Goal: Information Seeking & Learning: Find contact information

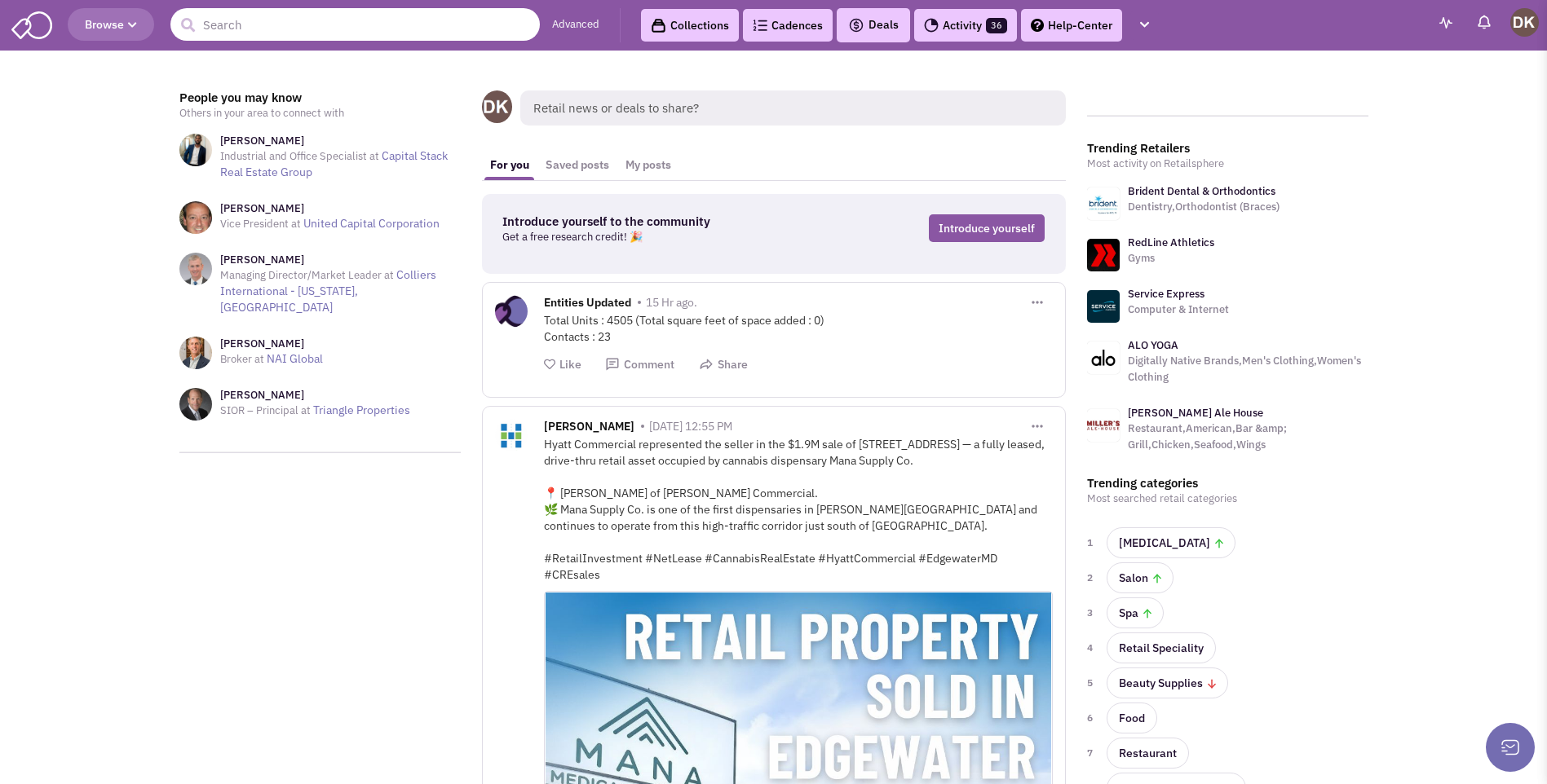
click at [313, 28] on input "text" at bounding box center [354, 24] width 369 height 32
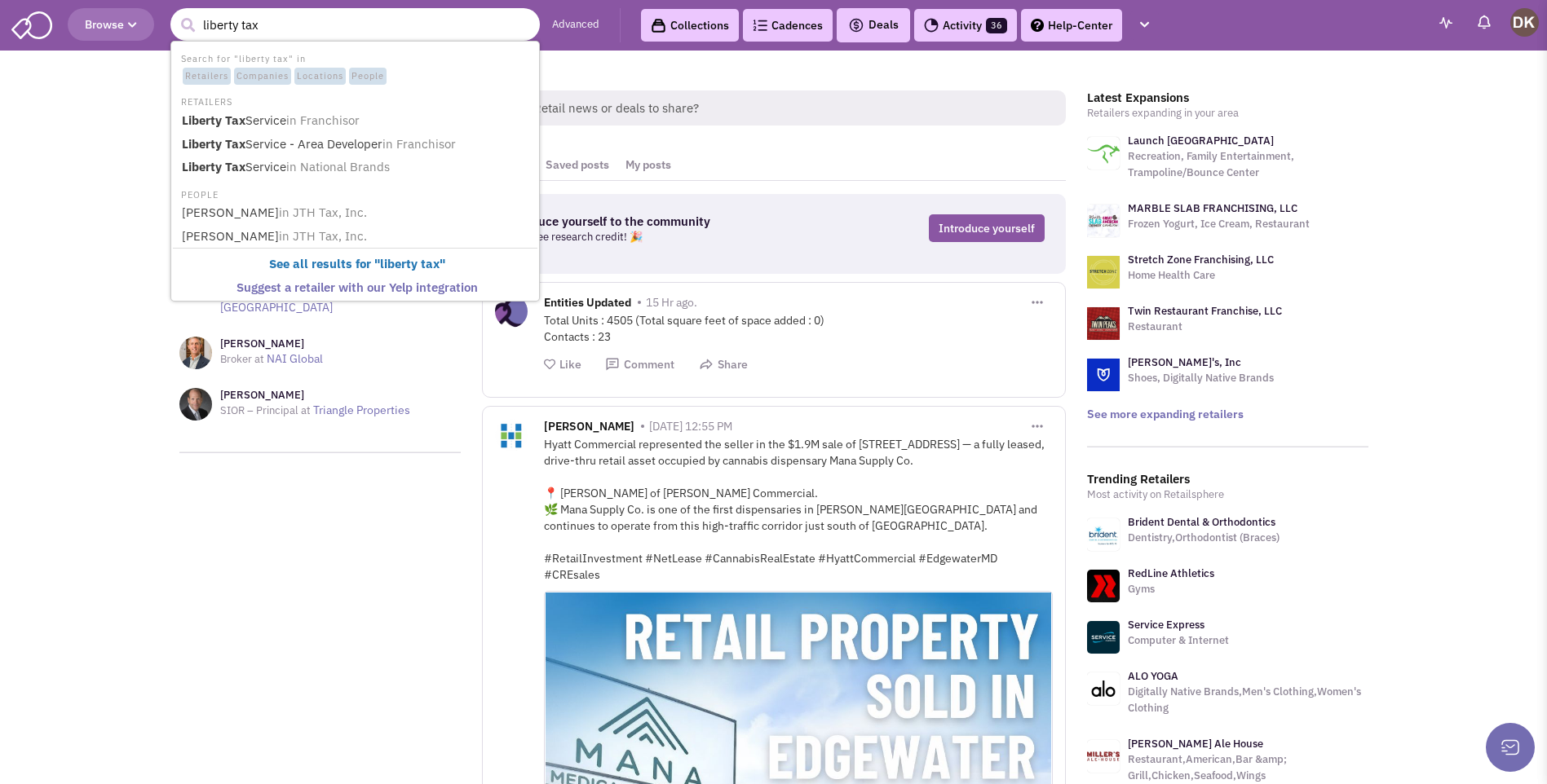
type input "liberty tax"
click at [175, 13] on button "submit" at bounding box center [187, 25] width 24 height 24
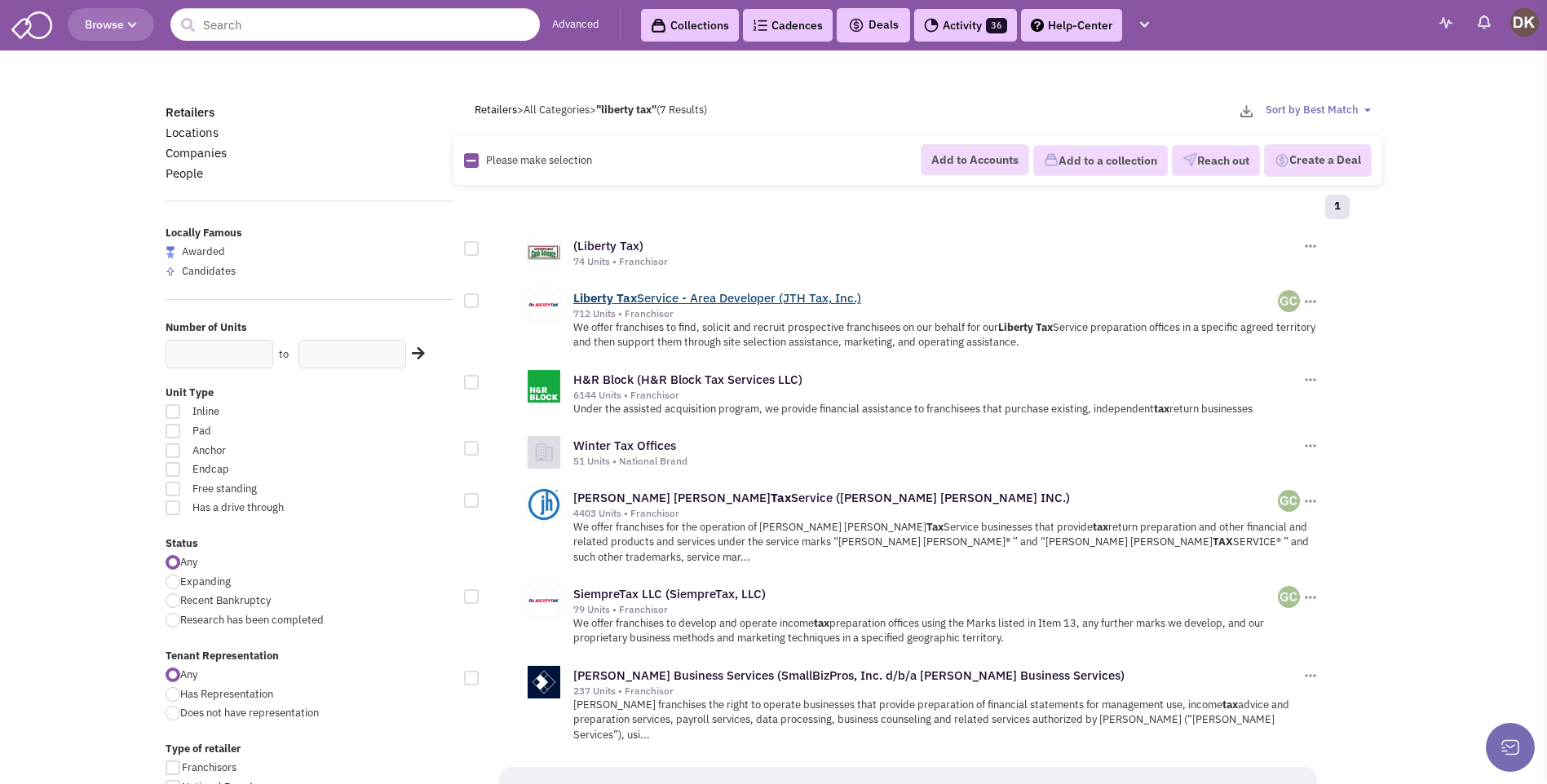
click at [654, 304] on link "Liberty Tax Service - Area Developer (JTH Tax, Inc.)" at bounding box center [717, 298] width 288 height 16
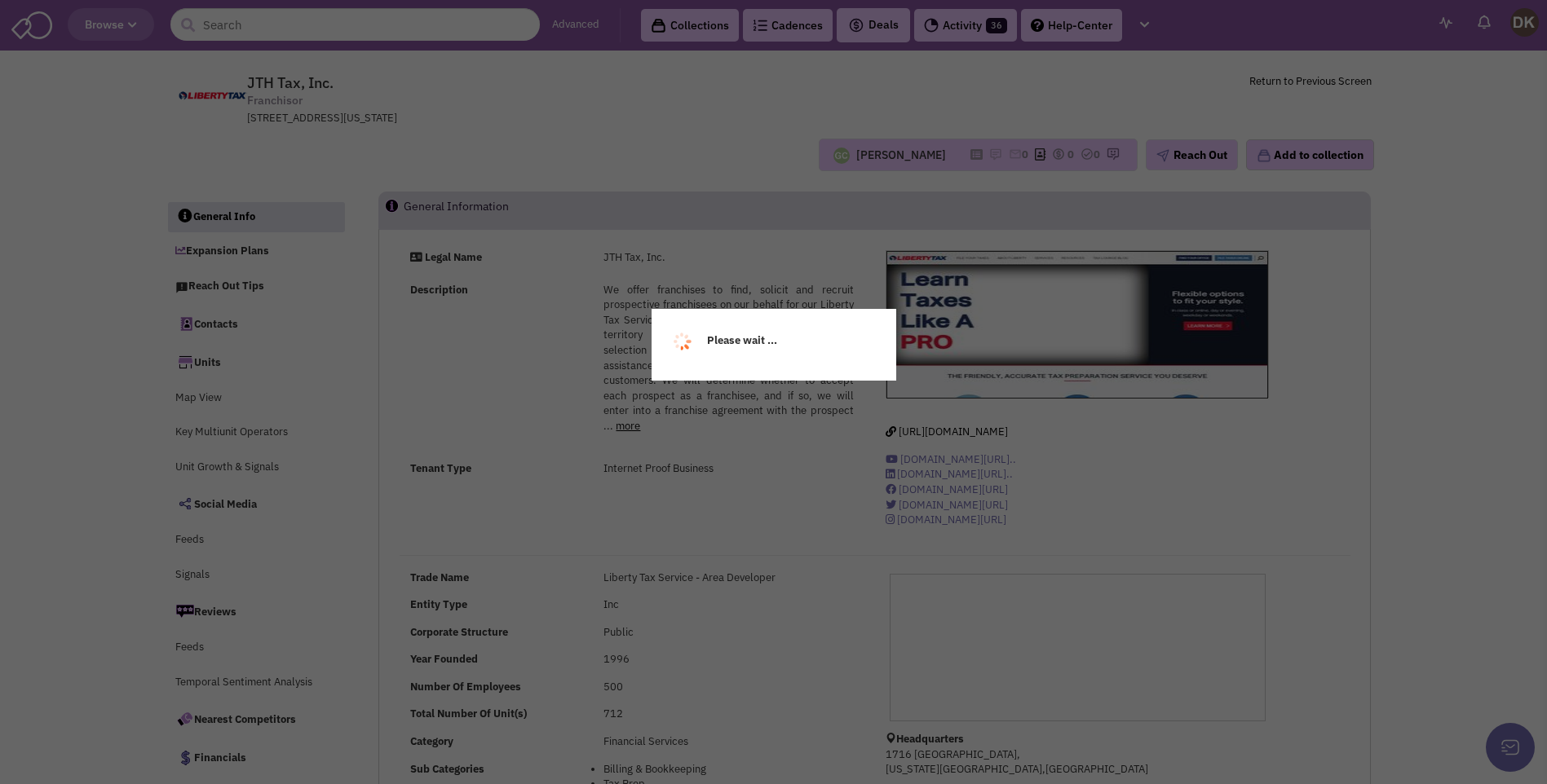
select select
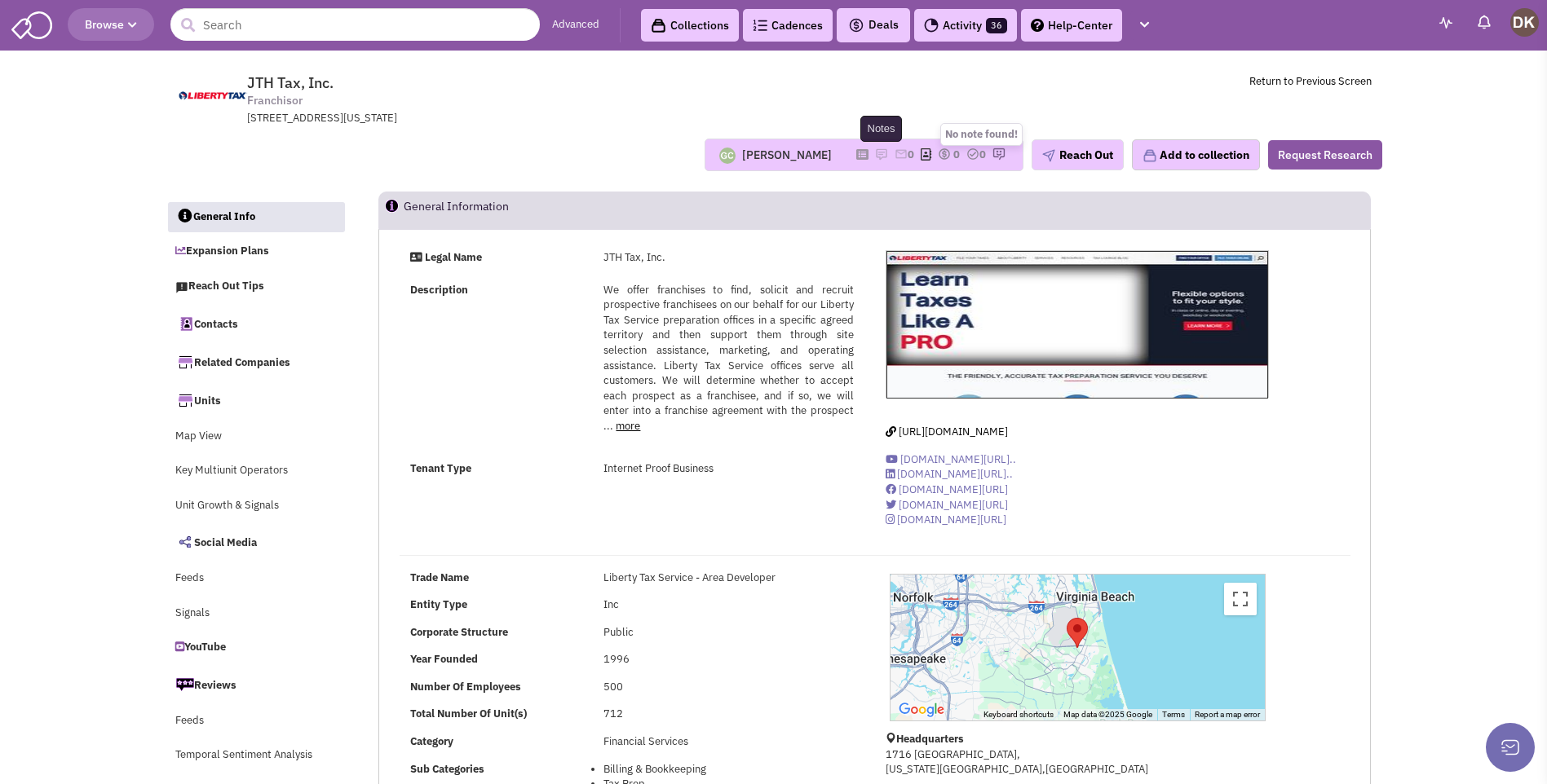
click at [875, 156] on img at bounding box center [881, 154] width 13 height 13
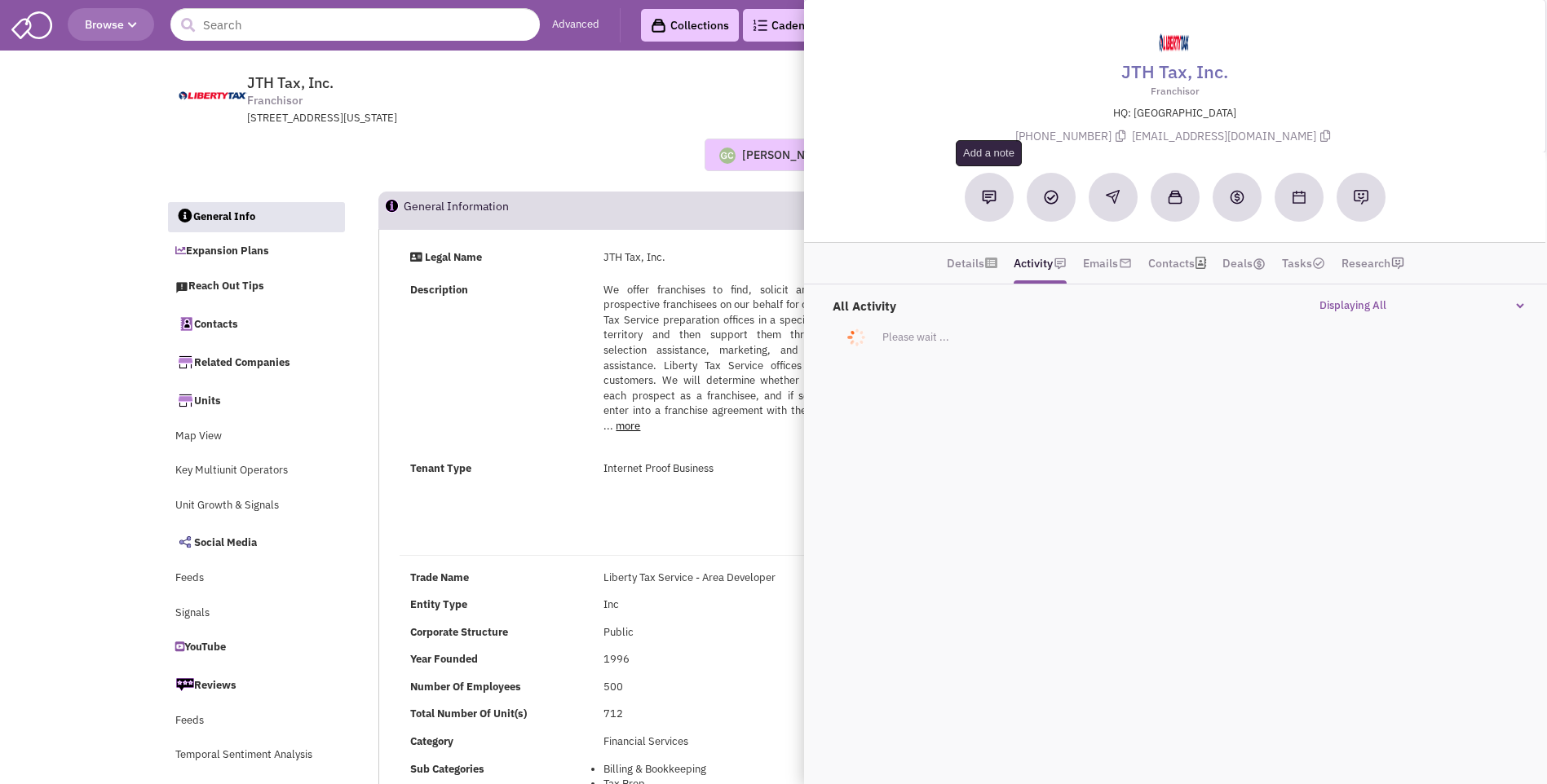
click at [994, 205] on button at bounding box center [988, 197] width 49 height 49
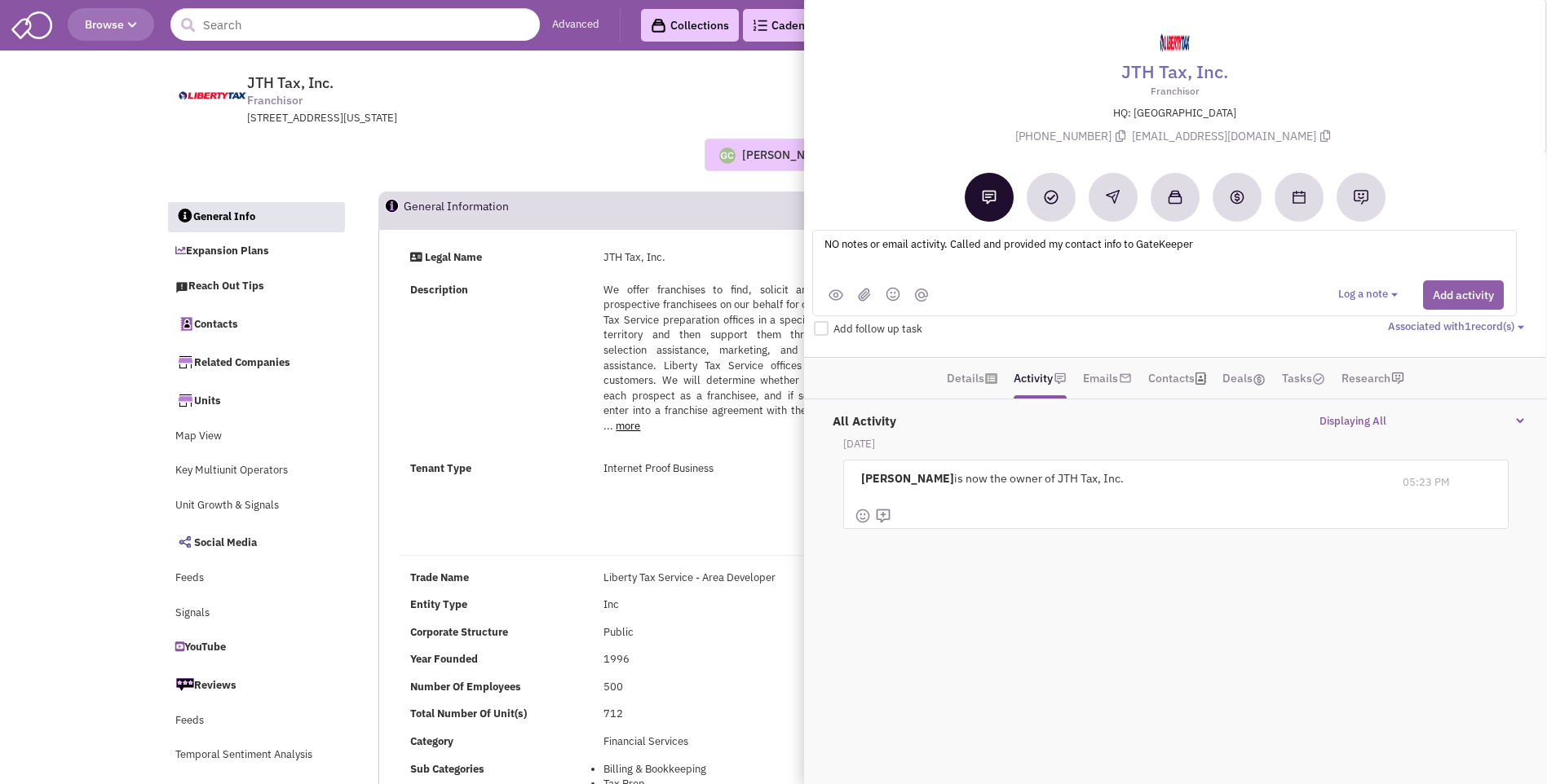
type textarea "NO notes or email activity. Called and provided my contact info to GateKeeper"
click at [1471, 297] on button "Add activity" at bounding box center [1462, 295] width 81 height 29
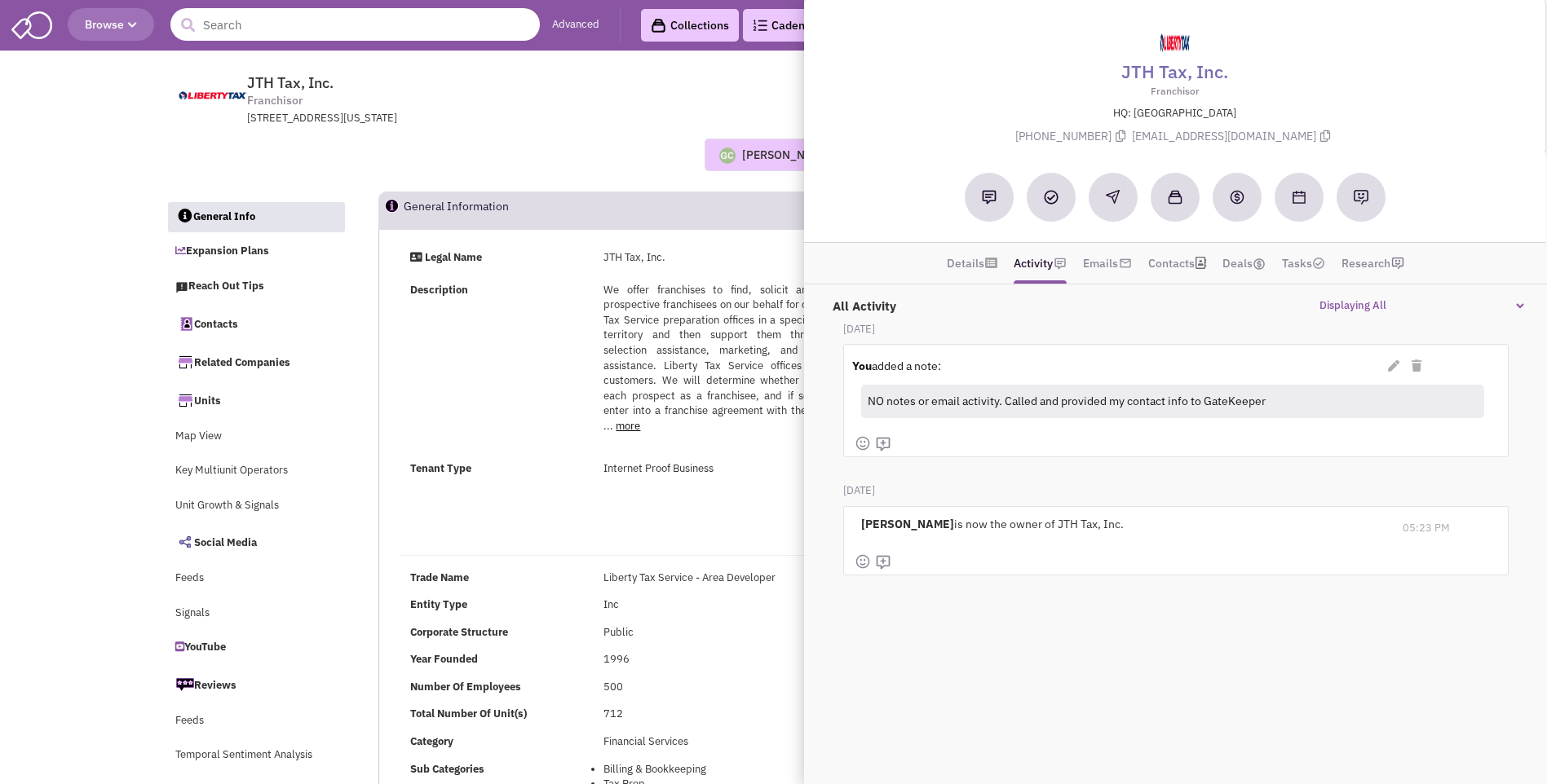
click at [402, 26] on input "text" at bounding box center [354, 24] width 369 height 32
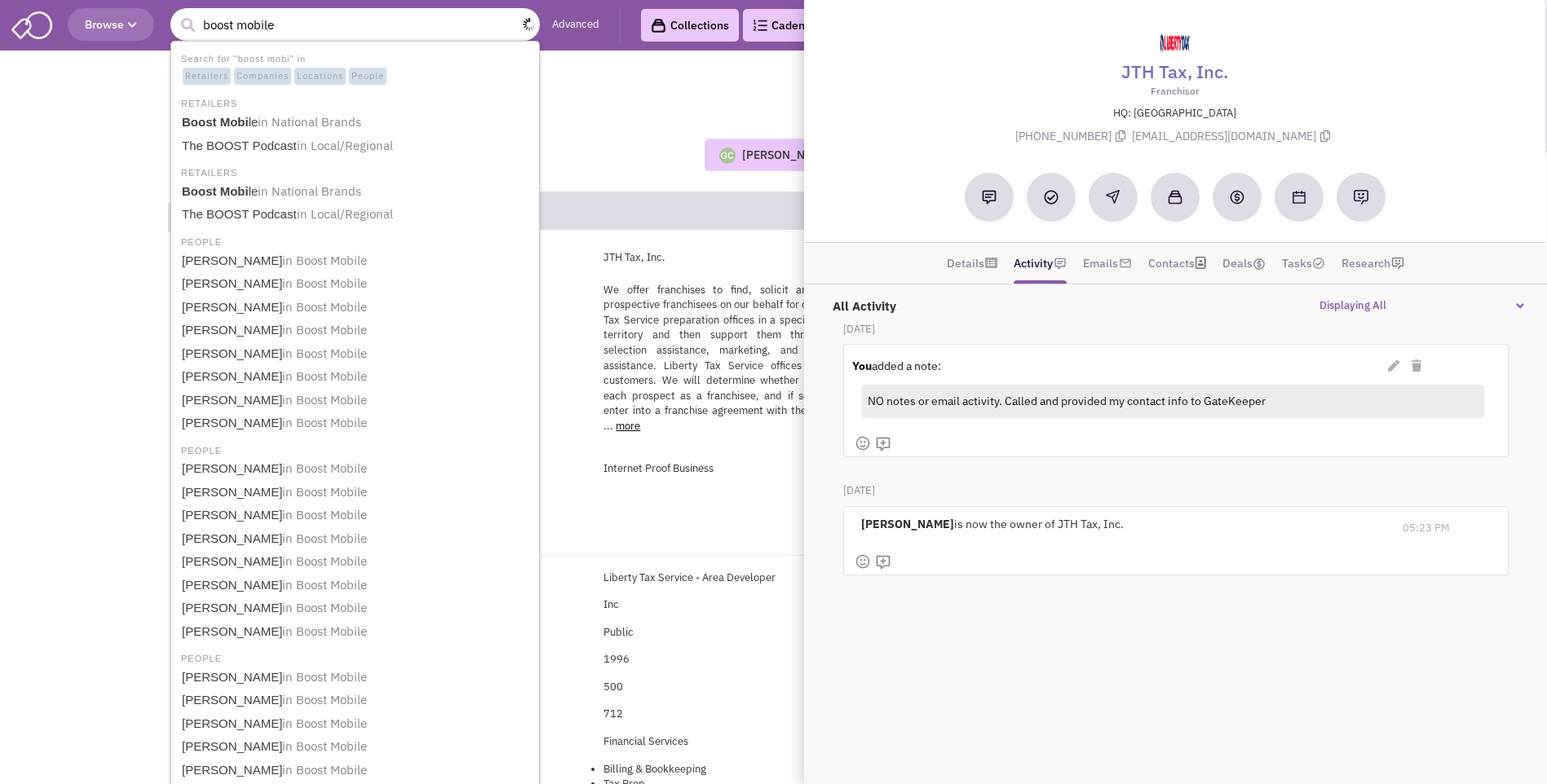
type input "boost mobile"
click at [175, 13] on button "submit" at bounding box center [187, 25] width 24 height 24
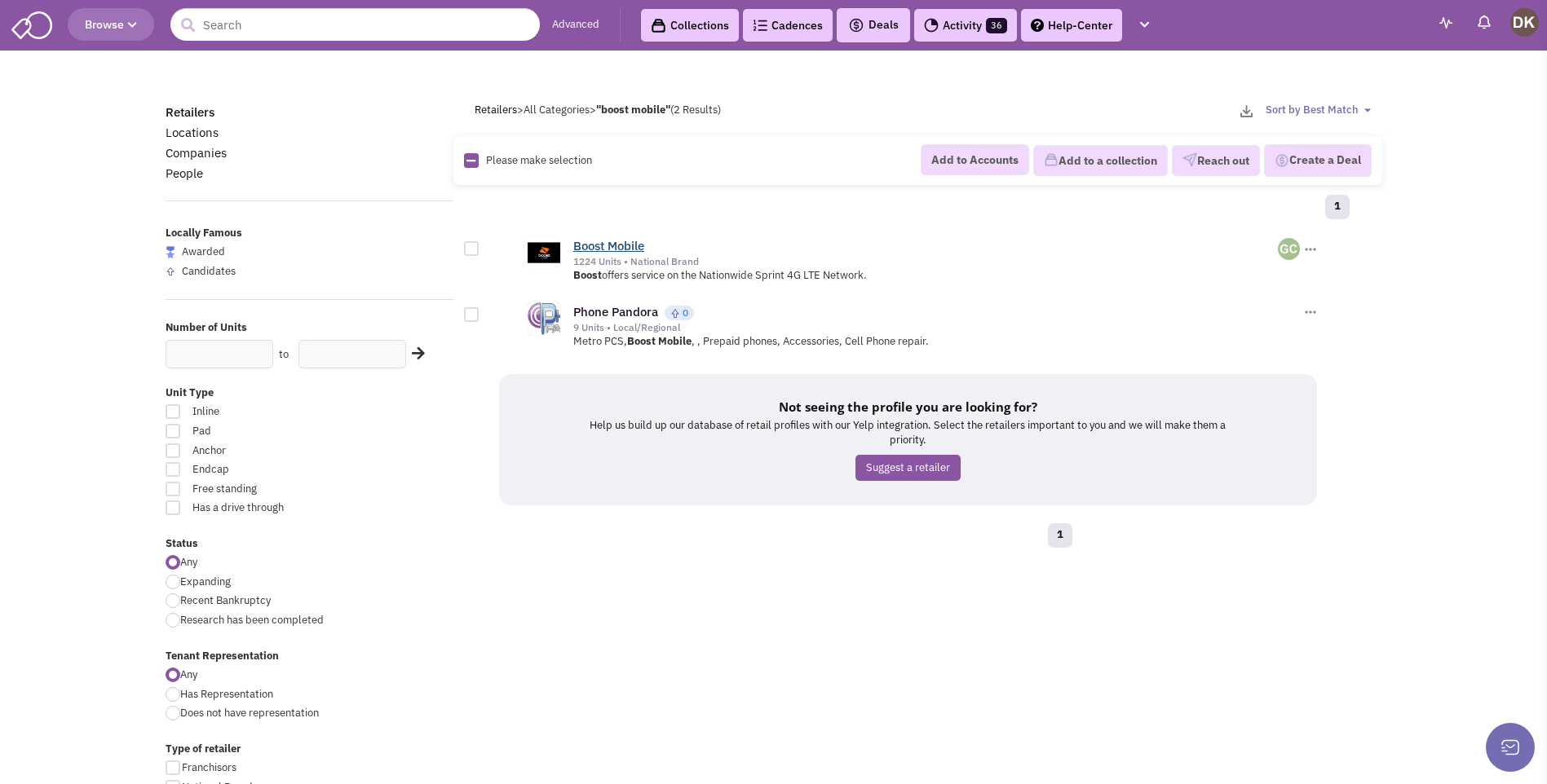
click at [619, 248] on link "Boost Mobile" at bounding box center [608, 246] width 71 height 16
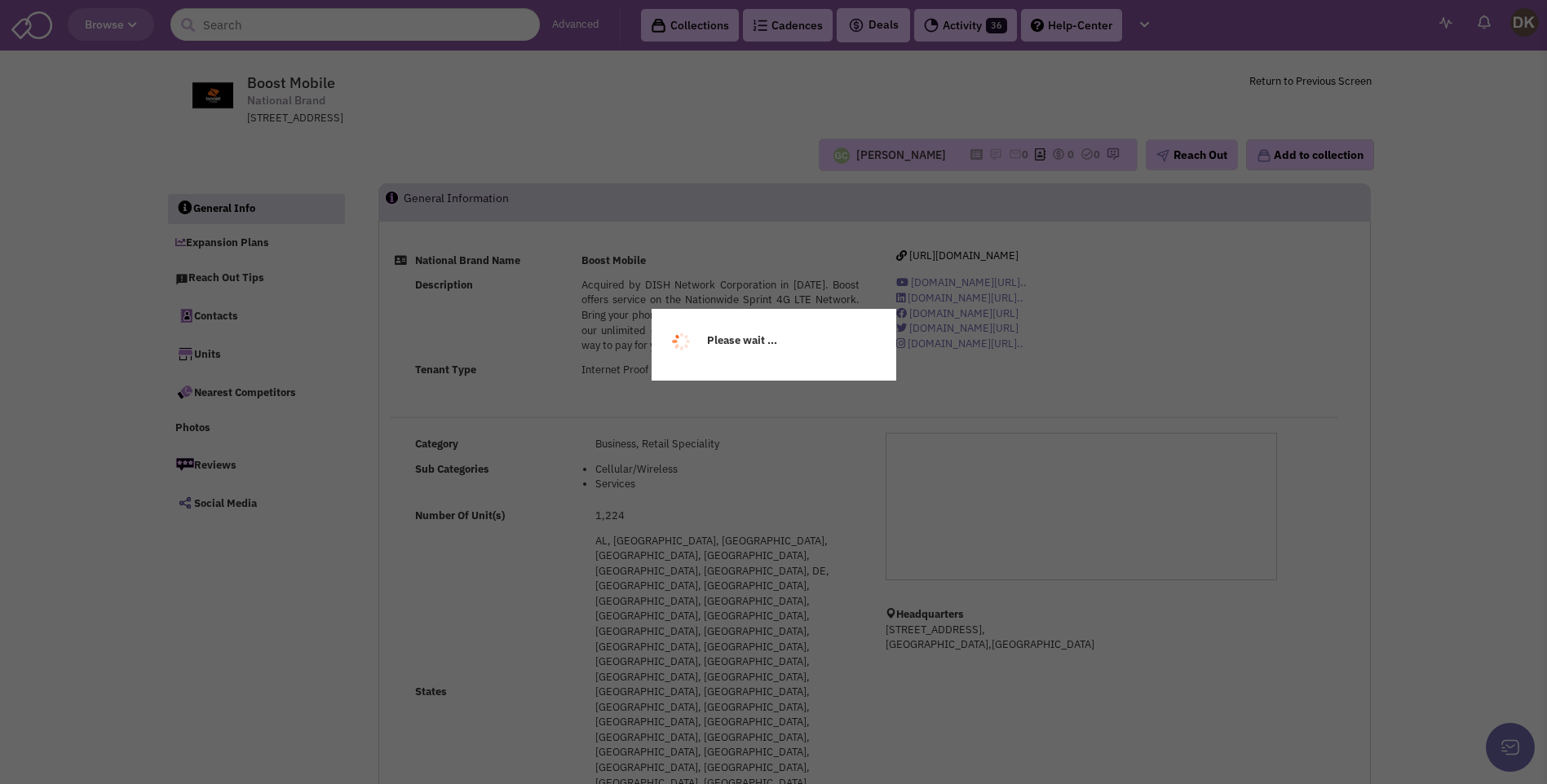
select select
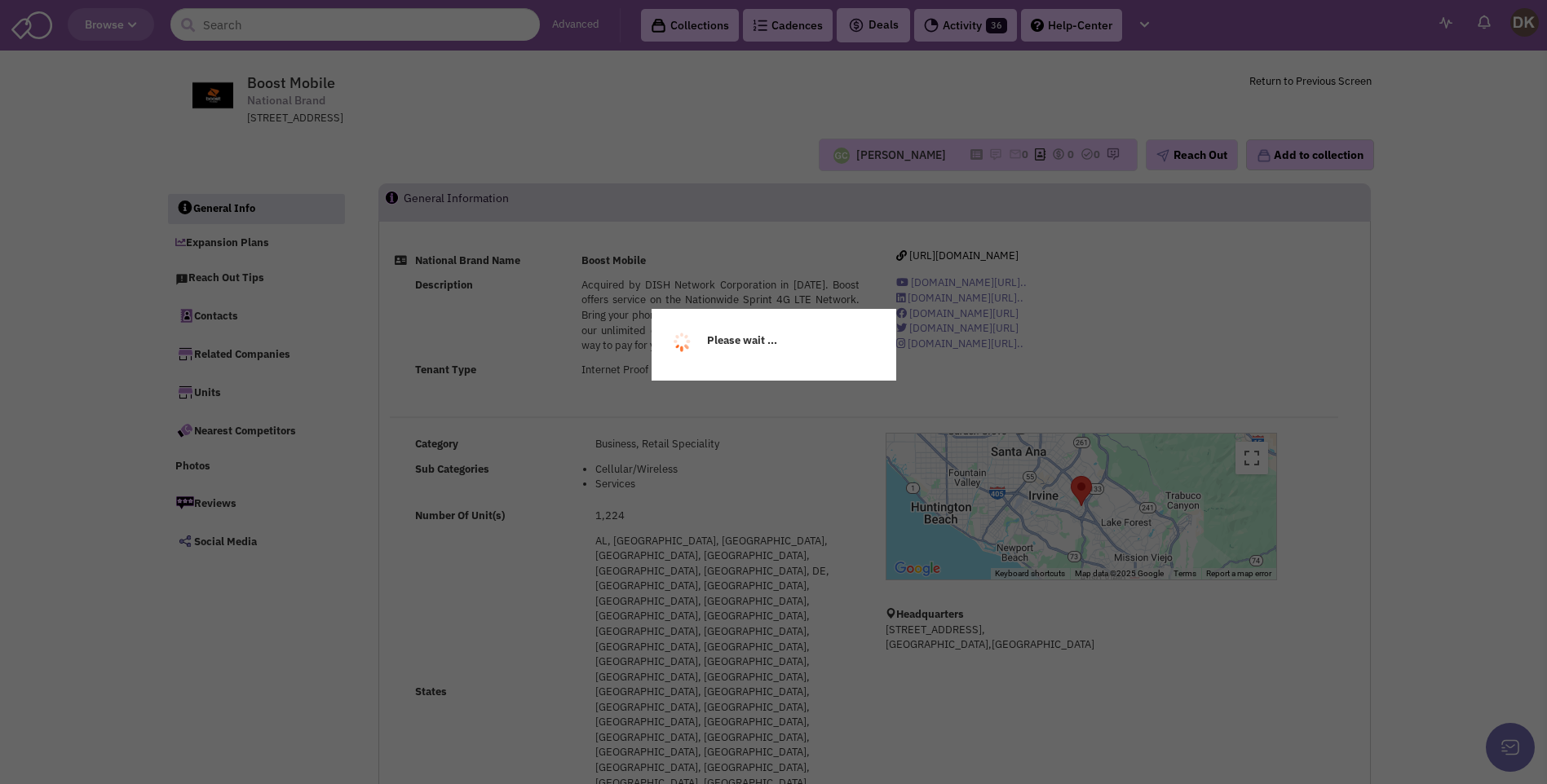
select select
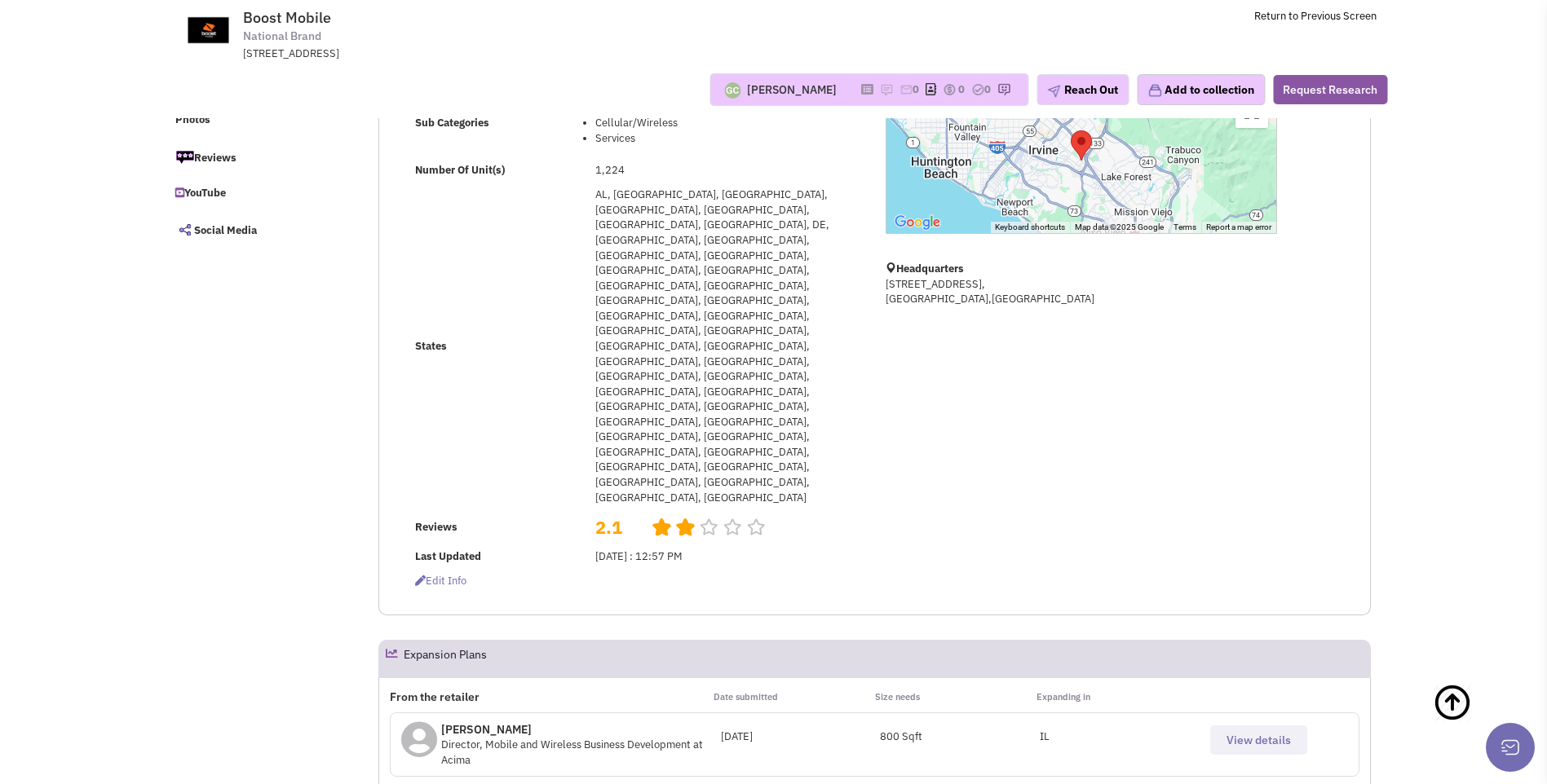
scroll to position [326, 0]
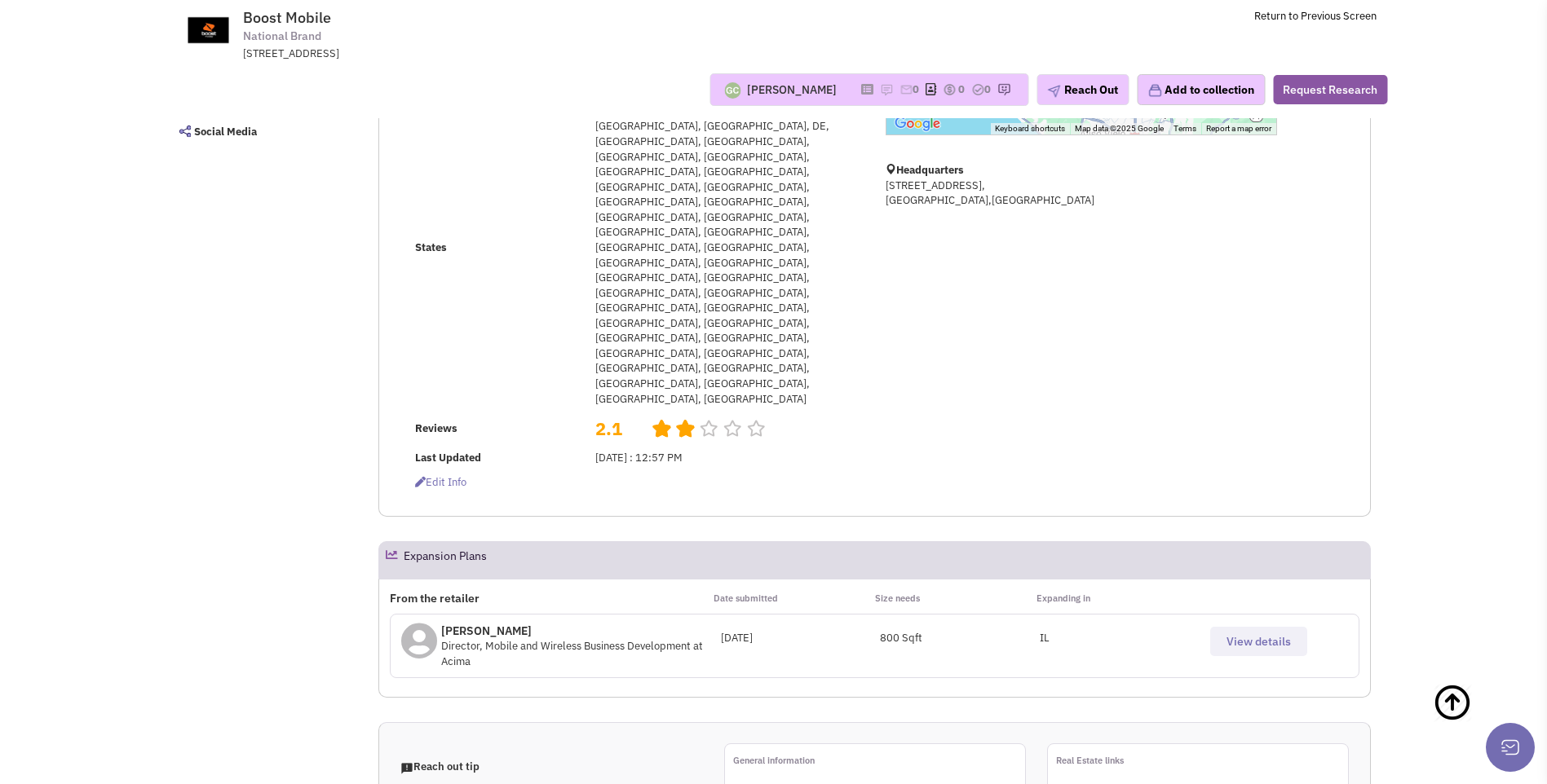
click at [428, 623] on icon at bounding box center [418, 646] width 36 height 46
click at [1262, 634] on span "View details" at bounding box center [1259, 641] width 65 height 15
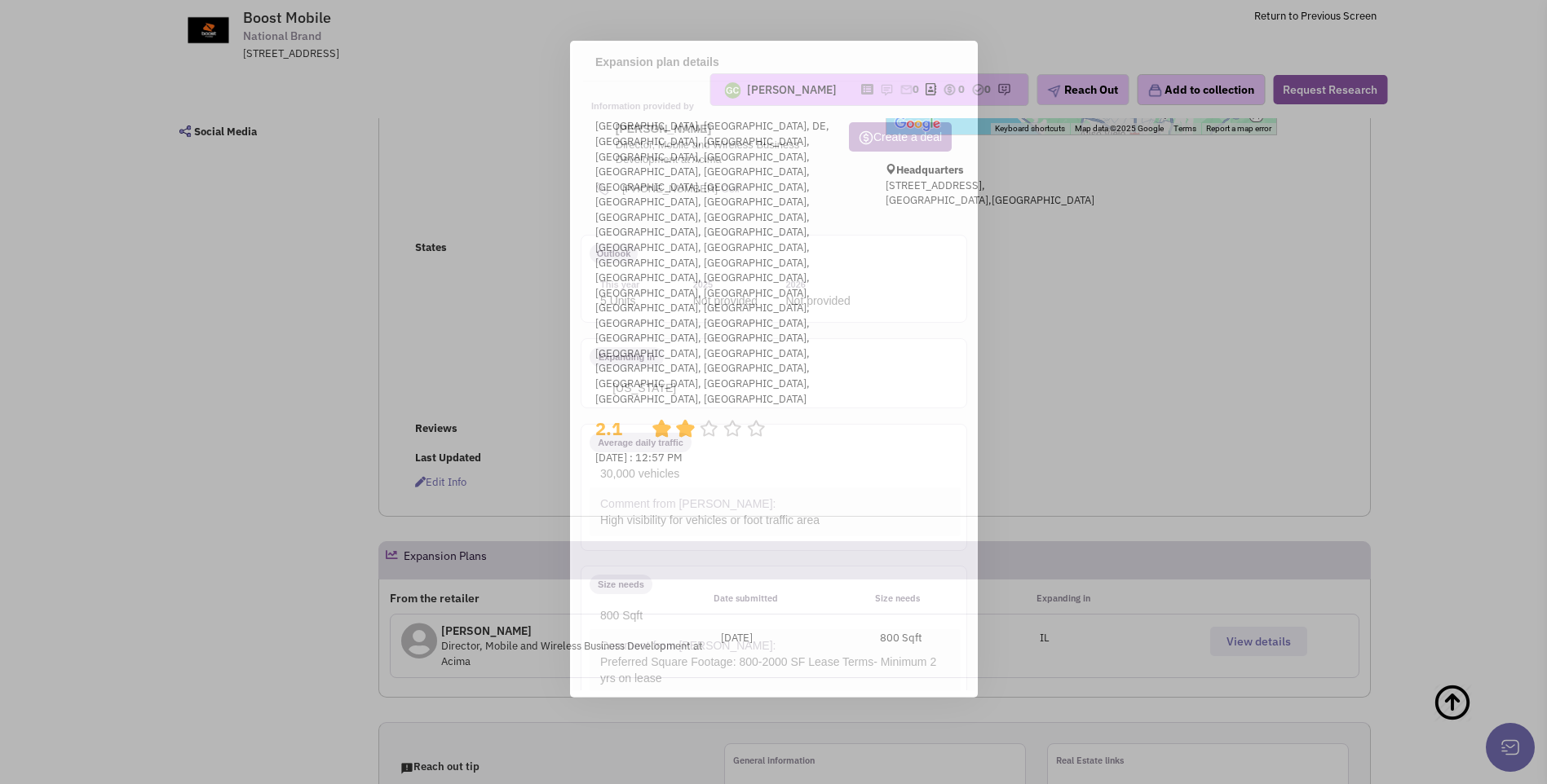
scroll to position [0, 0]
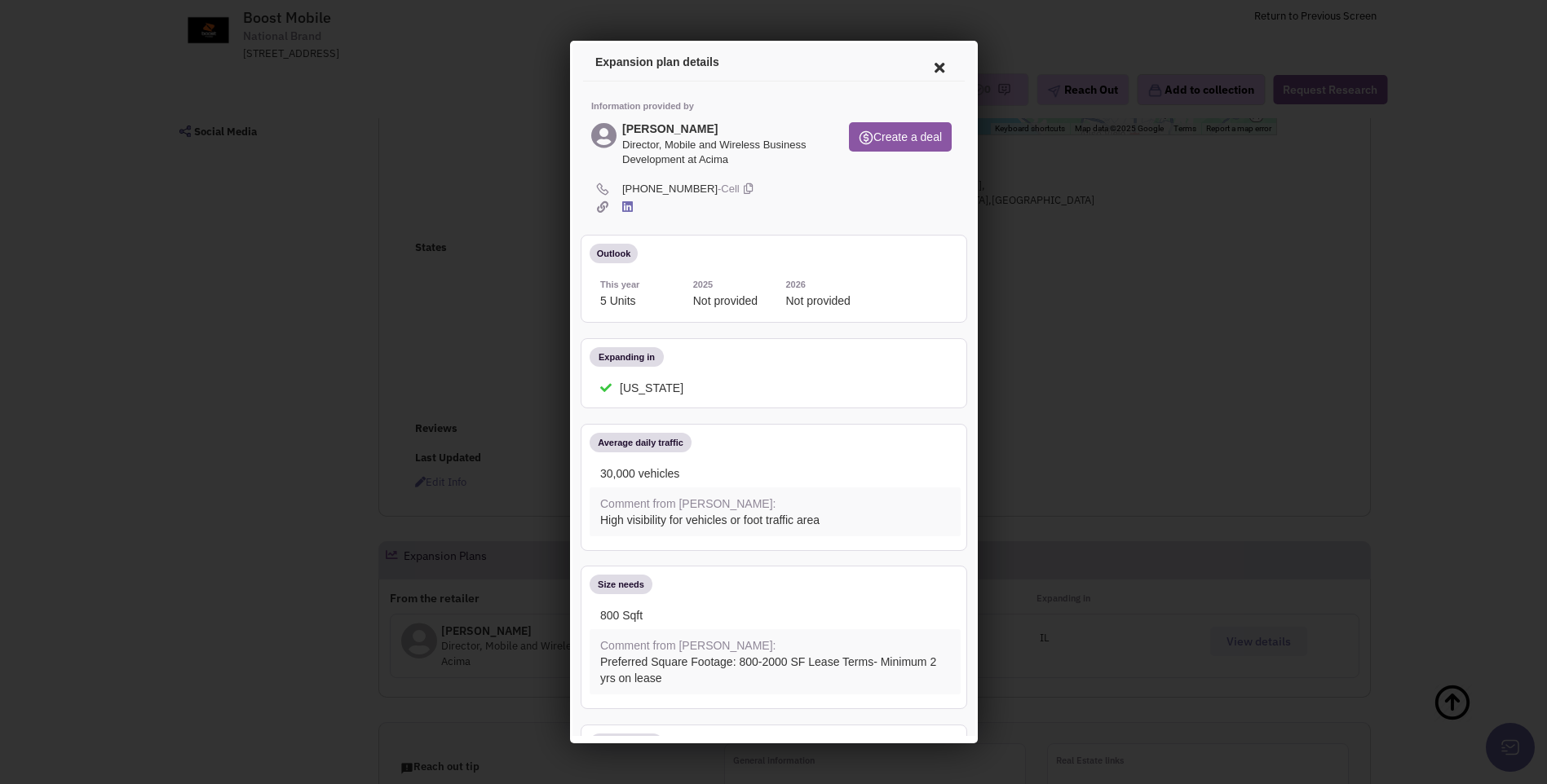
drag, startPoint x: 623, startPoint y: 126, endPoint x: 733, endPoint y: 160, distance: 115.1
click at [733, 160] on div "Michael Schwager Director, Mobile and Wireless Business Development at Acima" at bounding box center [719, 142] width 200 height 46
click at [761, 167] on div "Michael Schwager Director, Mobile and Wireless Business Development at Acima" at bounding box center [705, 145] width 237 height 51
click at [655, 145] on span "Director, Mobile and Wireless Business Development at Acima" at bounding box center [719, 150] width 200 height 30
click at [621, 126] on div "Michael Schwager Director, Mobile and Wireless Business Development at Acima" at bounding box center [705, 145] width 237 height 51
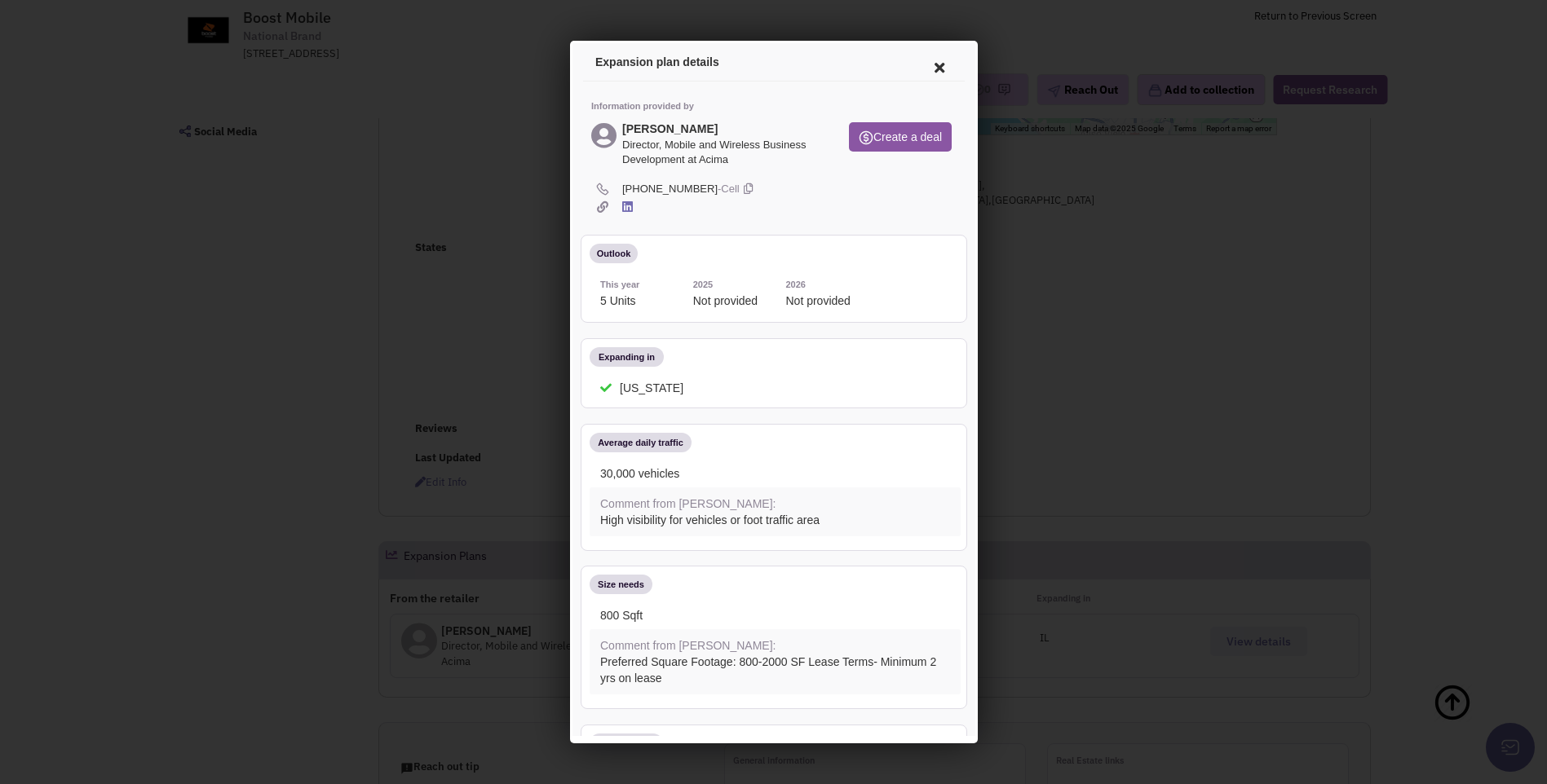
drag, startPoint x: 621, startPoint y: 126, endPoint x: 727, endPoint y: 178, distance: 118.1
click at [727, 178] on div "Information provided by Michael Schwager Director, Mobile and Wireless Business…" at bounding box center [771, 594] width 382 height 1030
drag, startPoint x: 727, startPoint y: 178, endPoint x: 657, endPoint y: 144, distance: 77.8
copy div "Michael Schwager Director, Mobile and Wireless Business Development at Acima Cr…"
click at [924, 67] on icon at bounding box center [935, 65] width 34 height 39
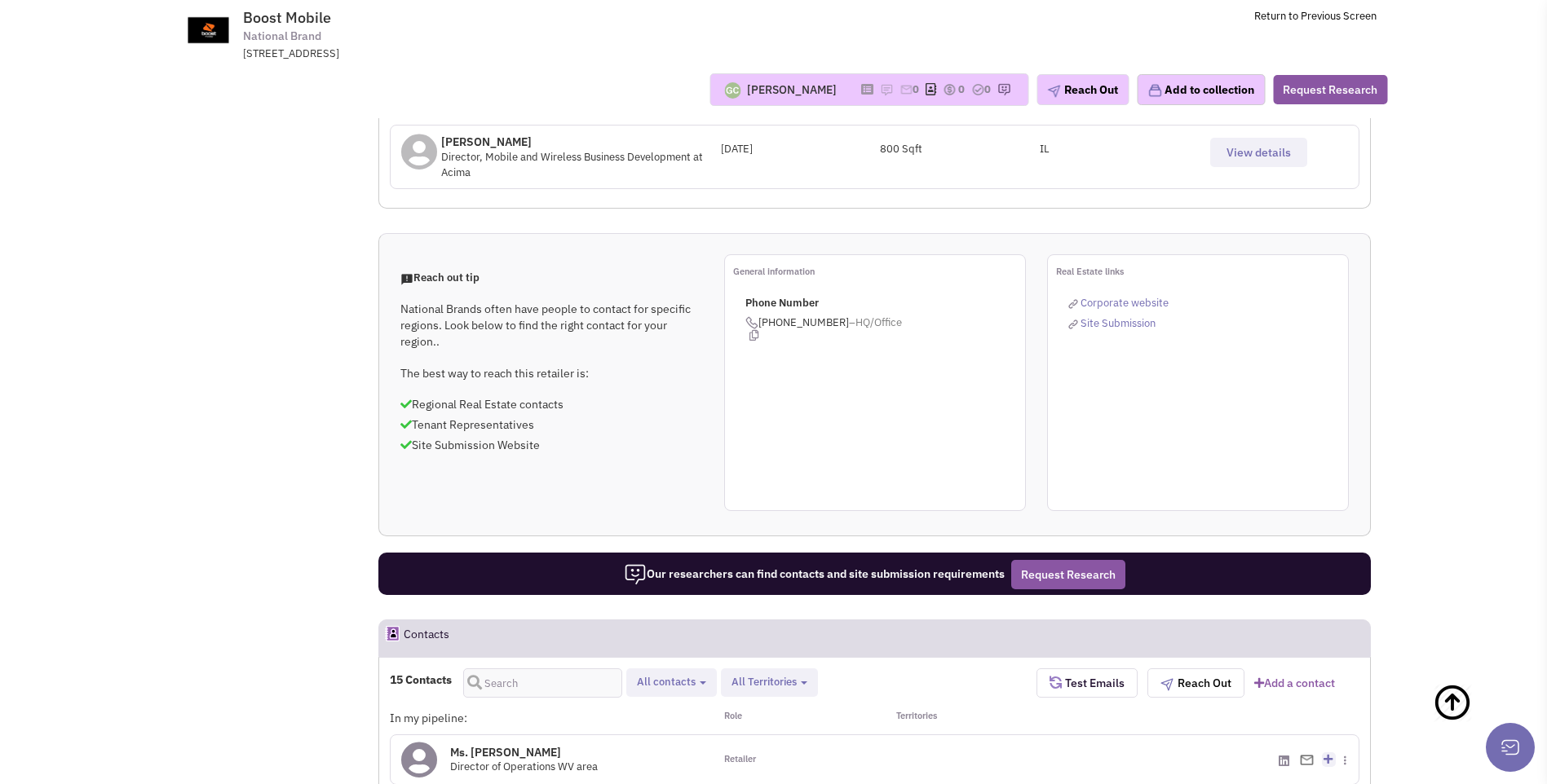
scroll to position [897, 0]
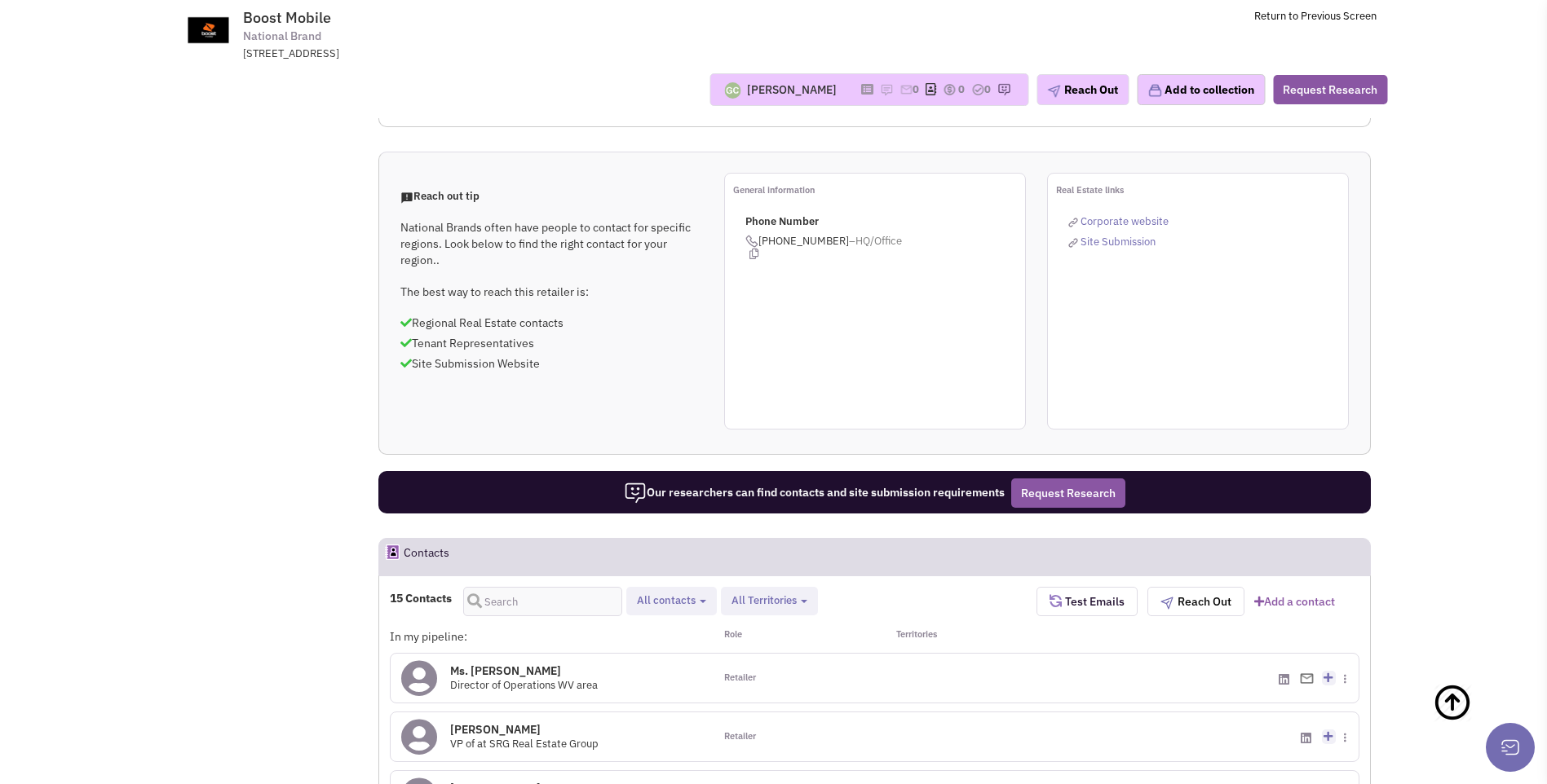
click at [430, 660] on icon at bounding box center [418, 679] width 36 height 37
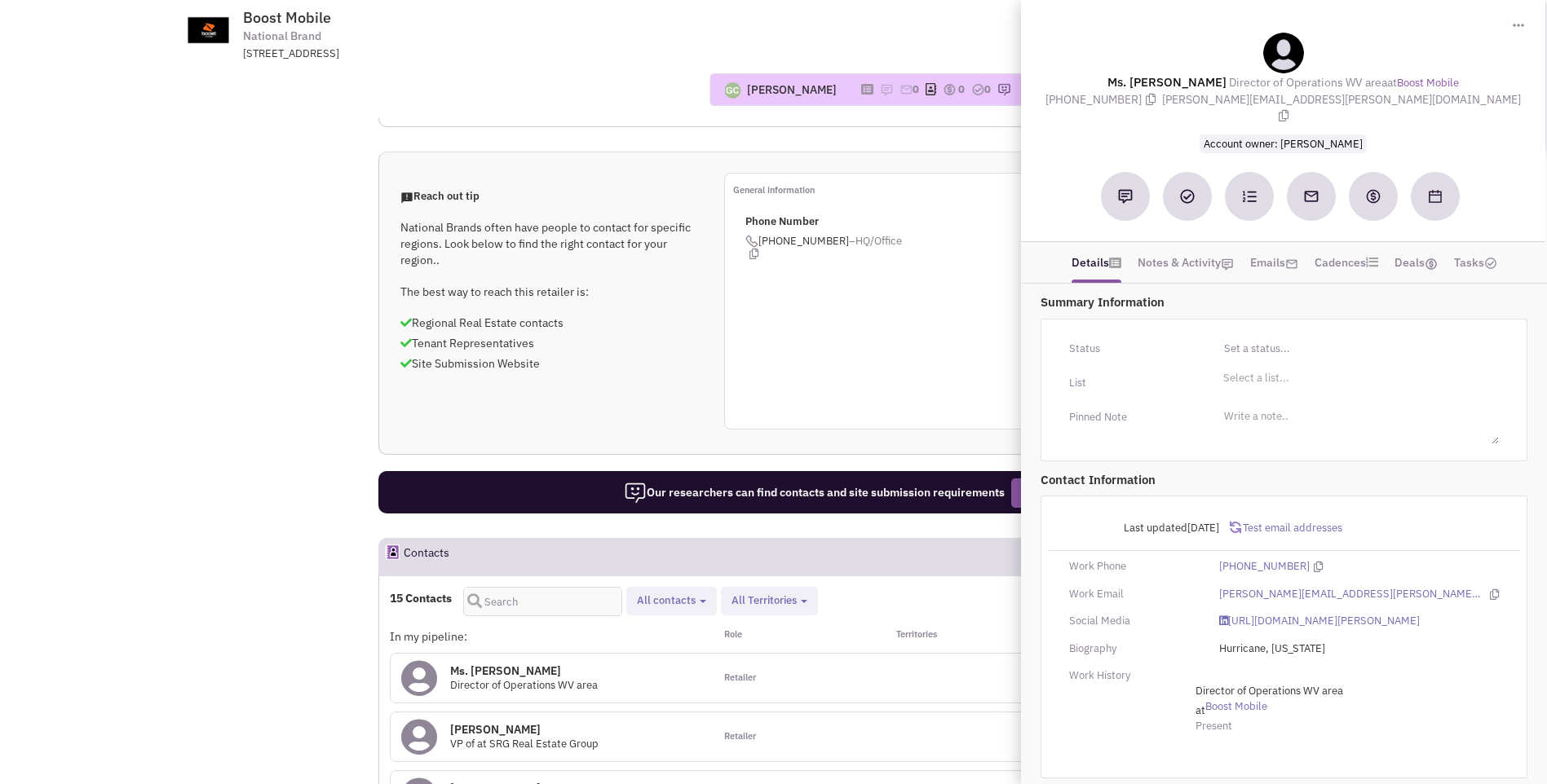
drag, startPoint x: 1121, startPoint y: 70, endPoint x: 1443, endPoint y: 96, distance: 323.0
click at [1443, 96] on div "Ms. Leslie Carr Director of Operations WV area at Boost Mobile (866) 402-7366 l…" at bounding box center [1283, 91] width 508 height 119
copy div "Ms. Leslie Carr Director of Operations WV area at Boost Mobile (866) 402-7366 l…"
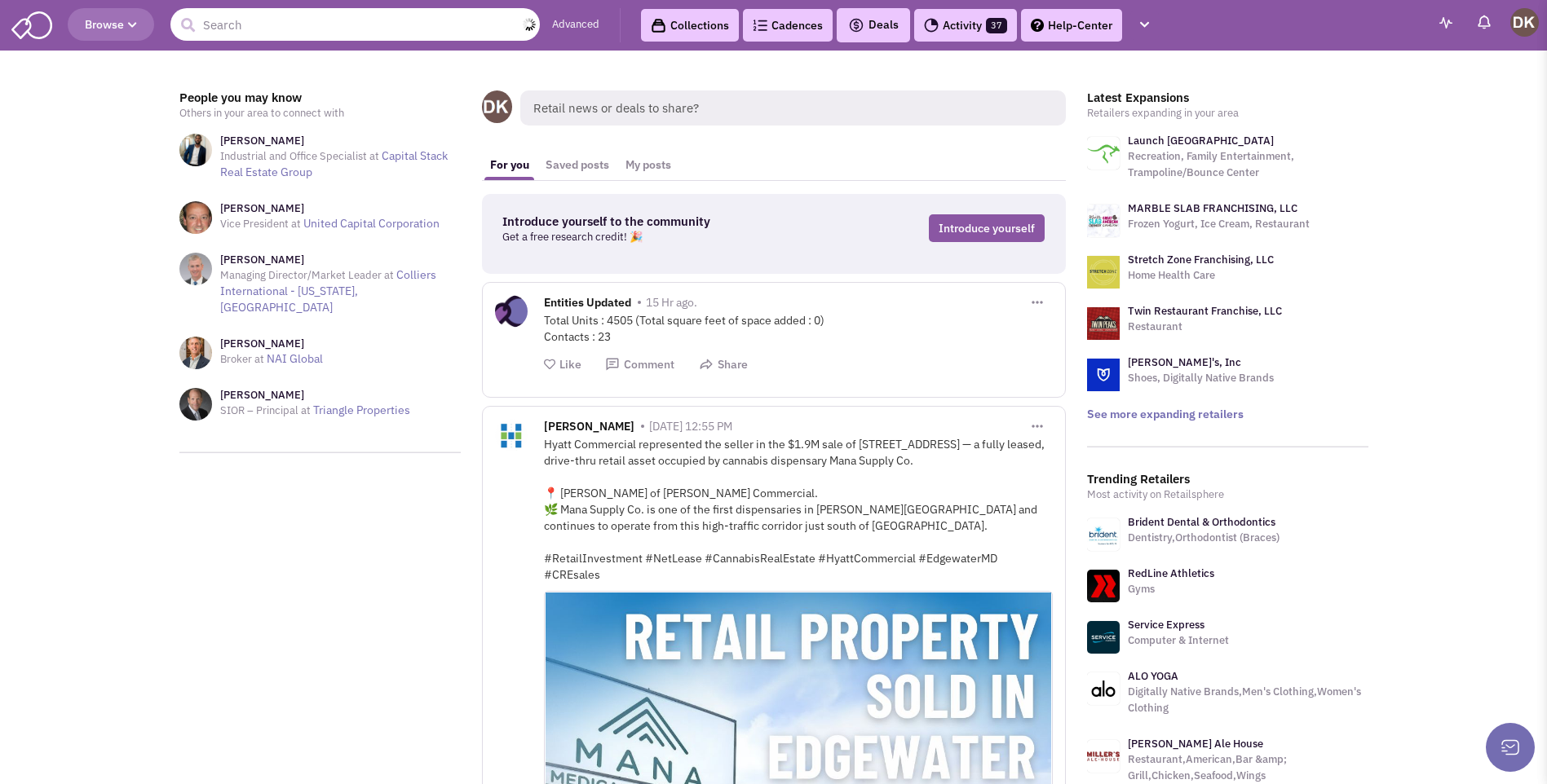
click at [463, 34] on input "text" at bounding box center [354, 24] width 369 height 32
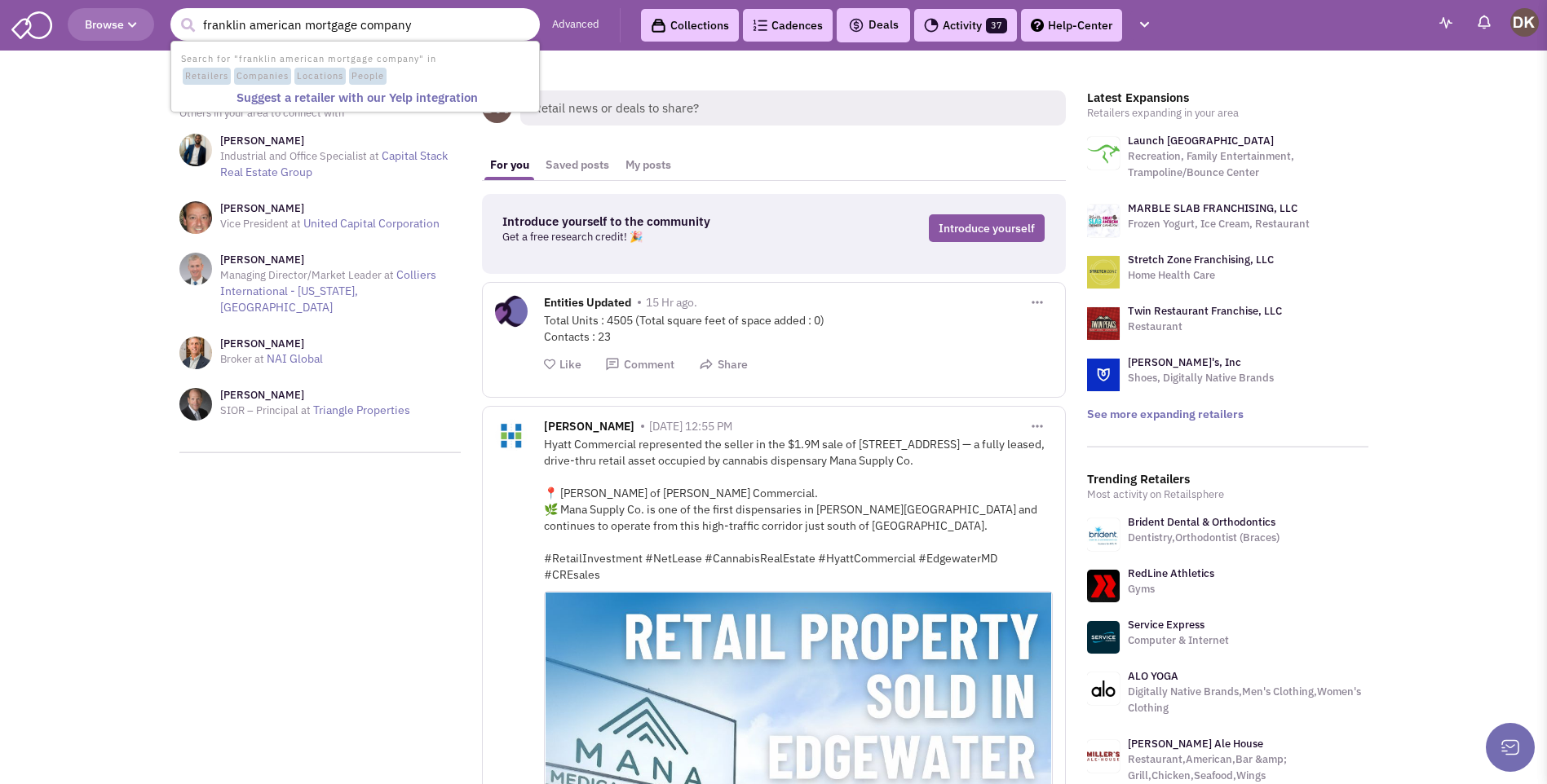
type input "franklin american mortgage company"
click at [175, 13] on button "submit" at bounding box center [187, 25] width 24 height 24
